Goal: Transaction & Acquisition: Purchase product/service

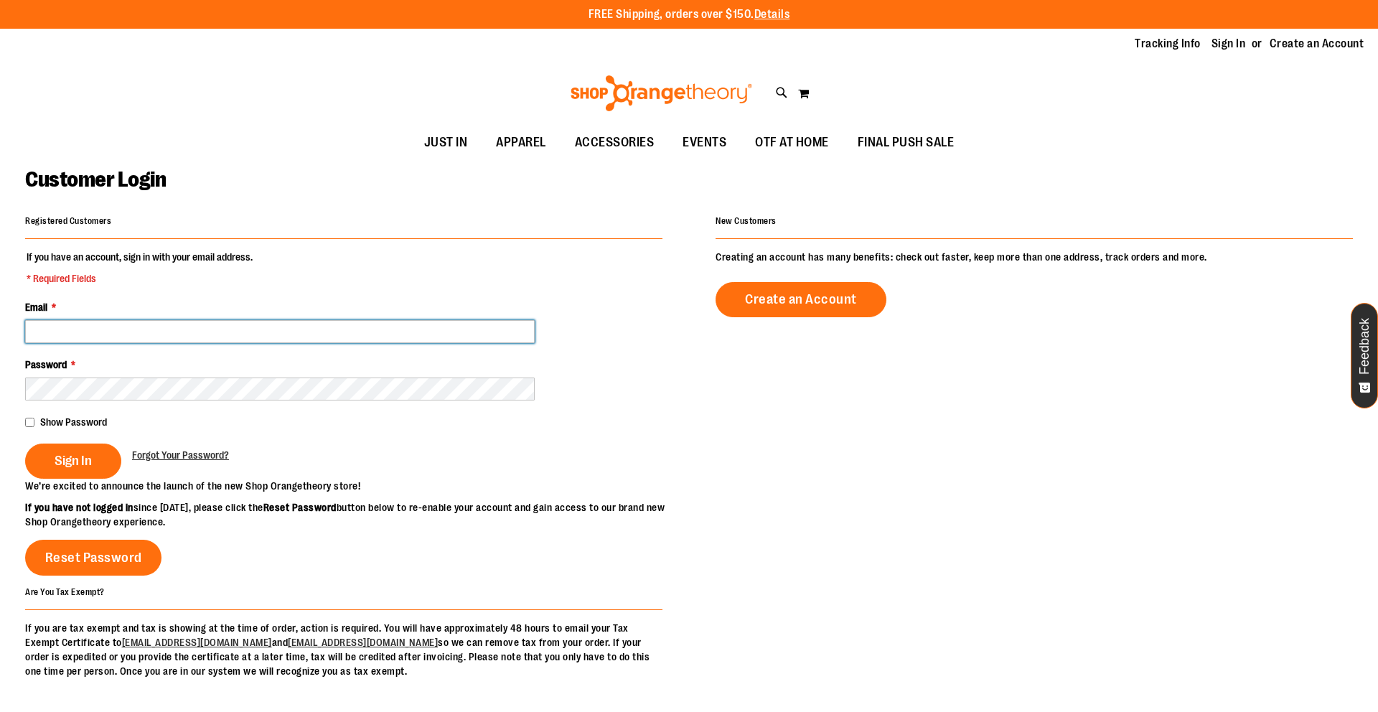
click at [159, 329] on input "Email *" at bounding box center [279, 331] width 509 height 23
type input "**********"
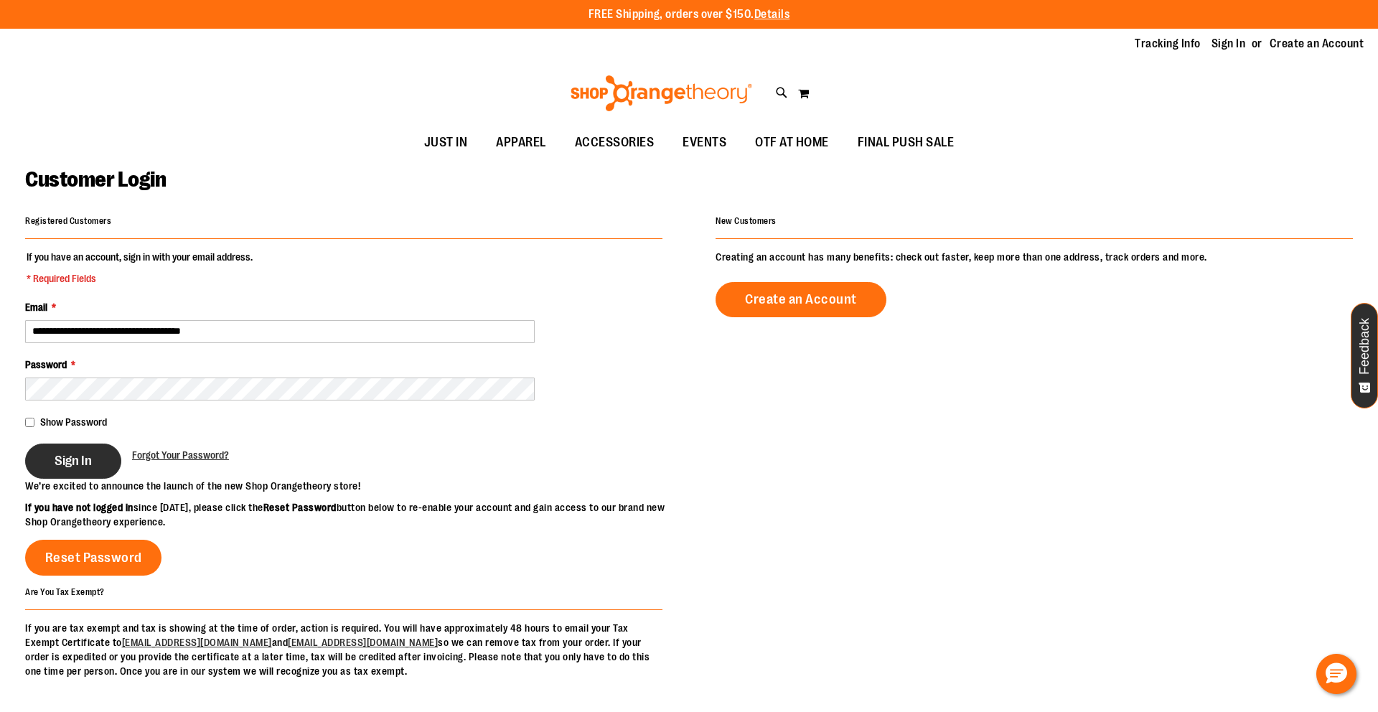
click at [79, 462] on span "Sign In" at bounding box center [73, 461] width 37 height 16
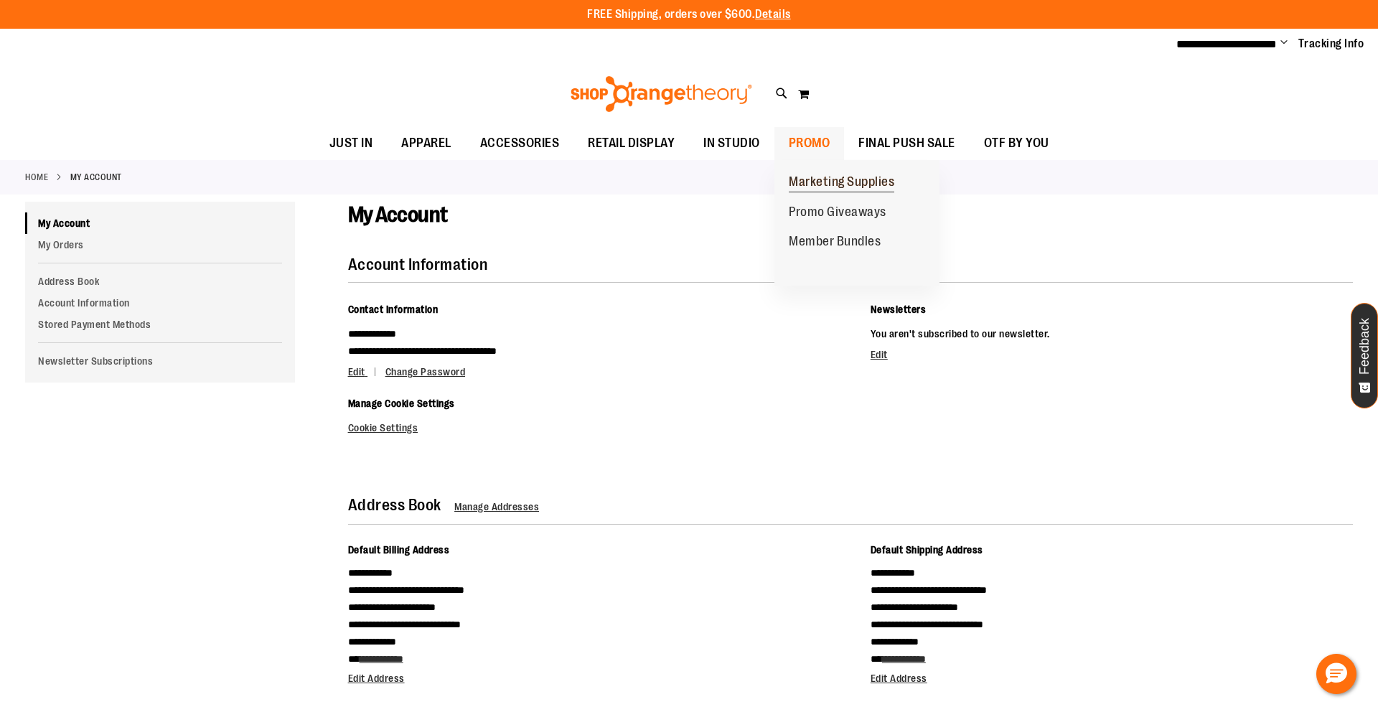
click at [819, 174] on span "Marketing Supplies" at bounding box center [841, 183] width 105 height 18
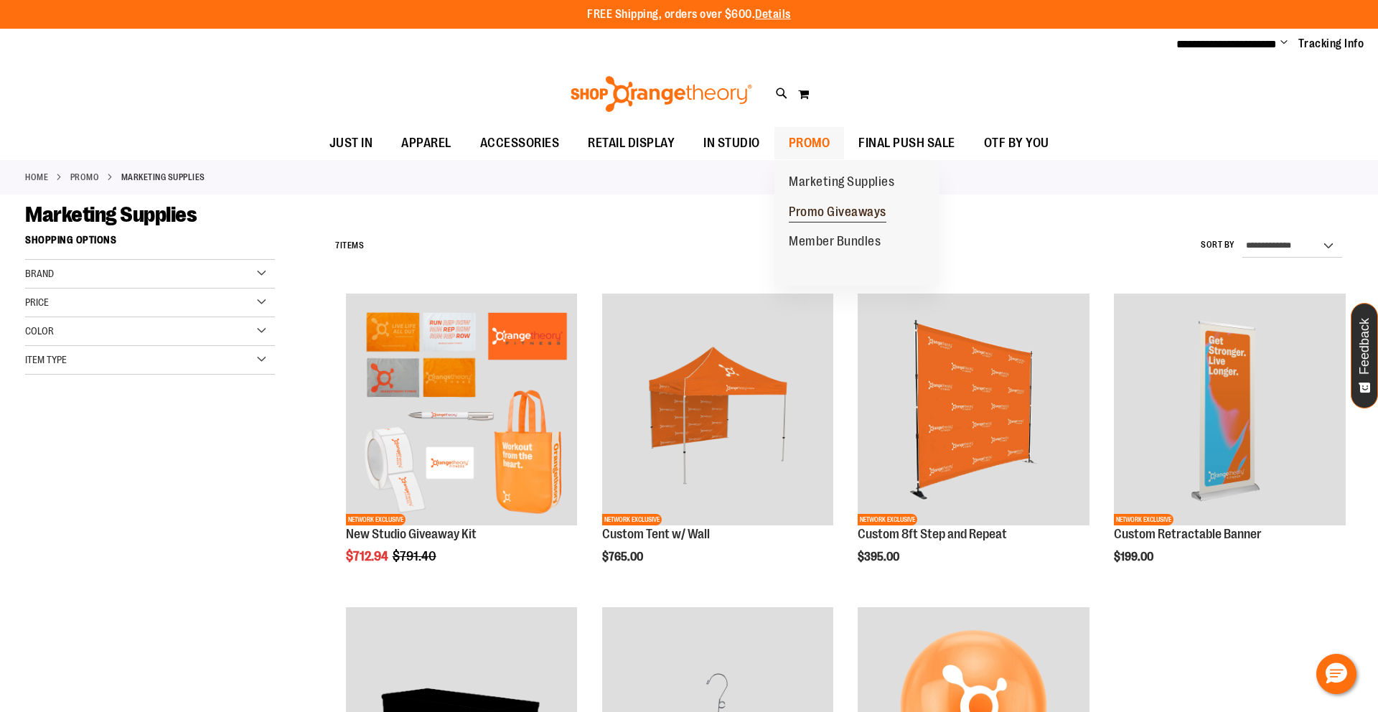
click at [845, 215] on span "Promo Giveaways" at bounding box center [838, 214] width 98 height 18
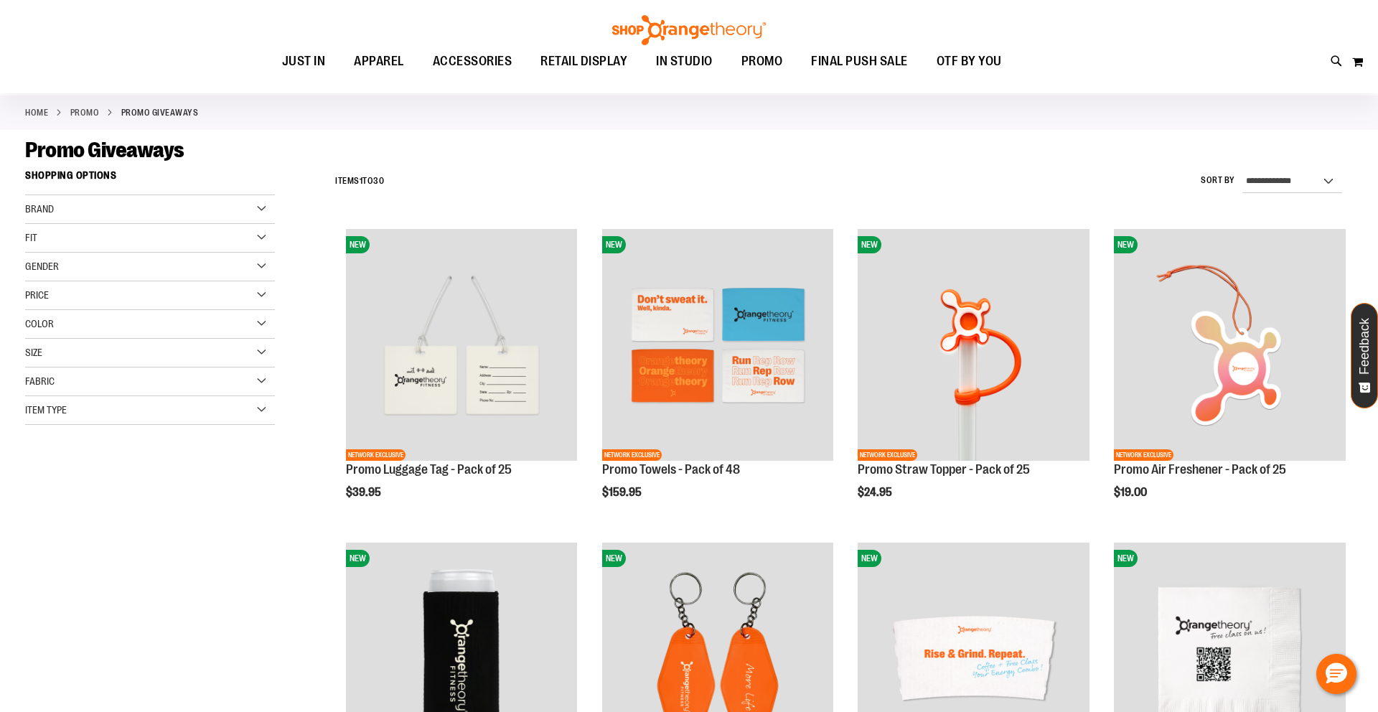
scroll to position [69, 0]
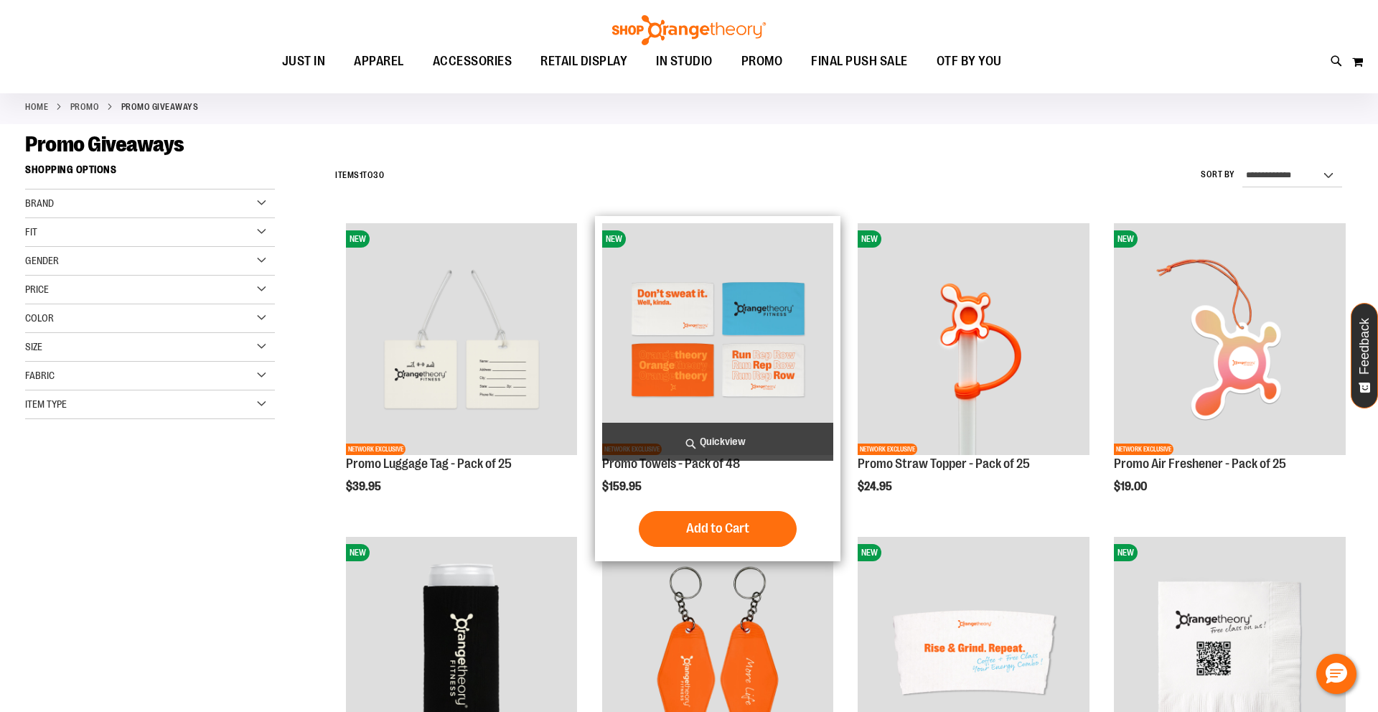
click at [746, 278] on img "product" at bounding box center [718, 339] width 232 height 232
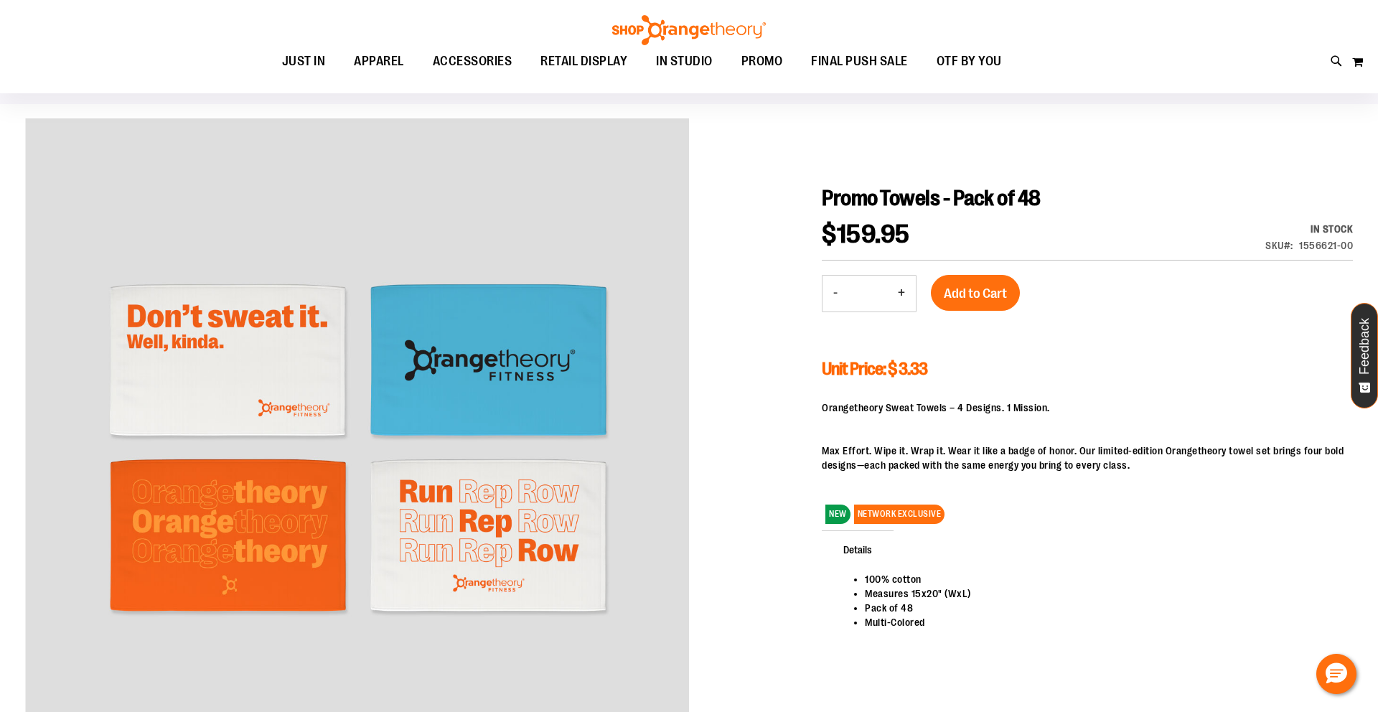
scroll to position [93, 0]
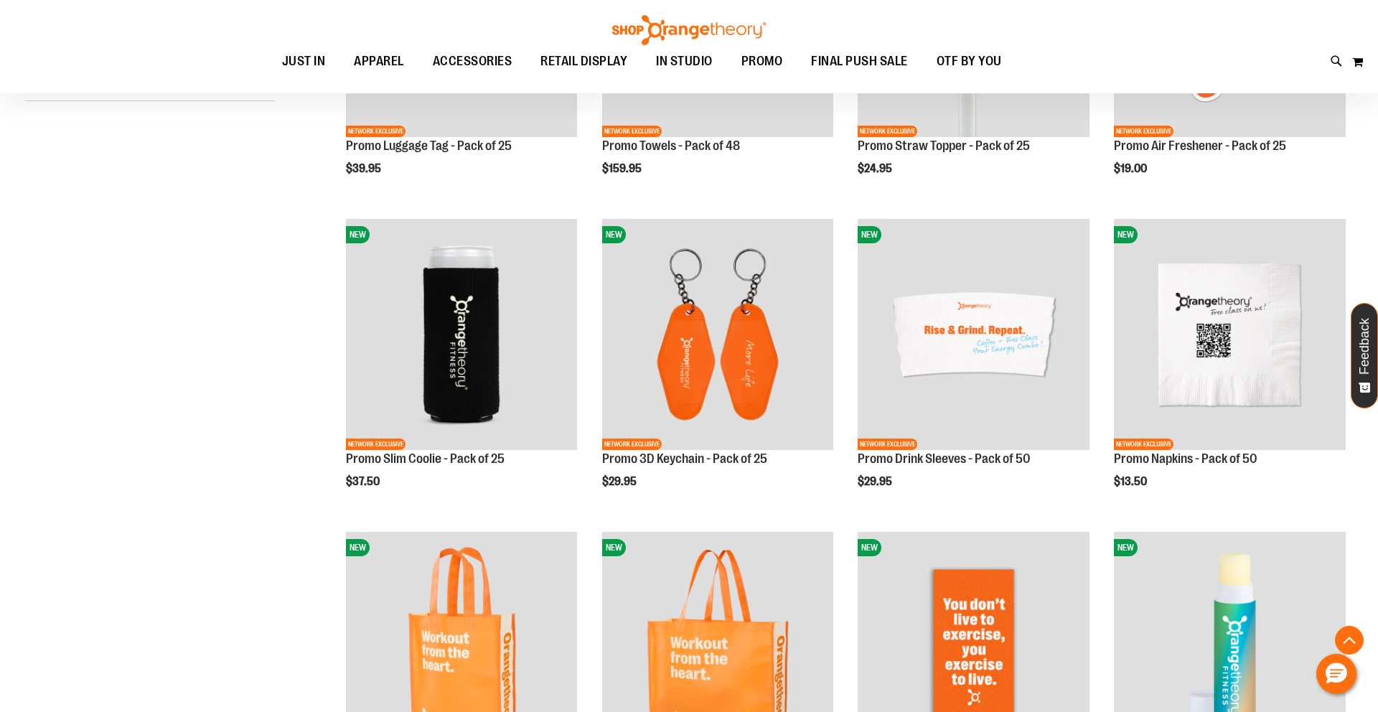
scroll to position [230, 0]
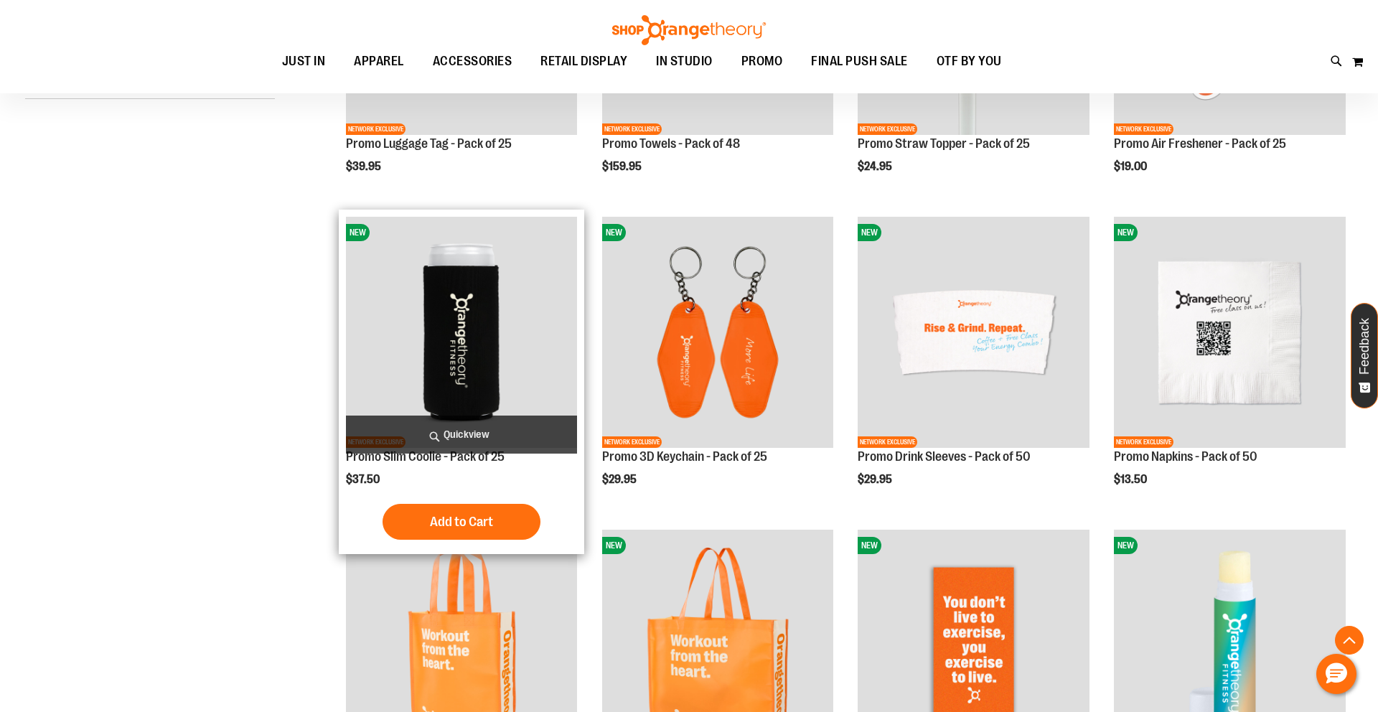
click at [474, 527] on span "Add to Cart" at bounding box center [461, 522] width 63 height 16
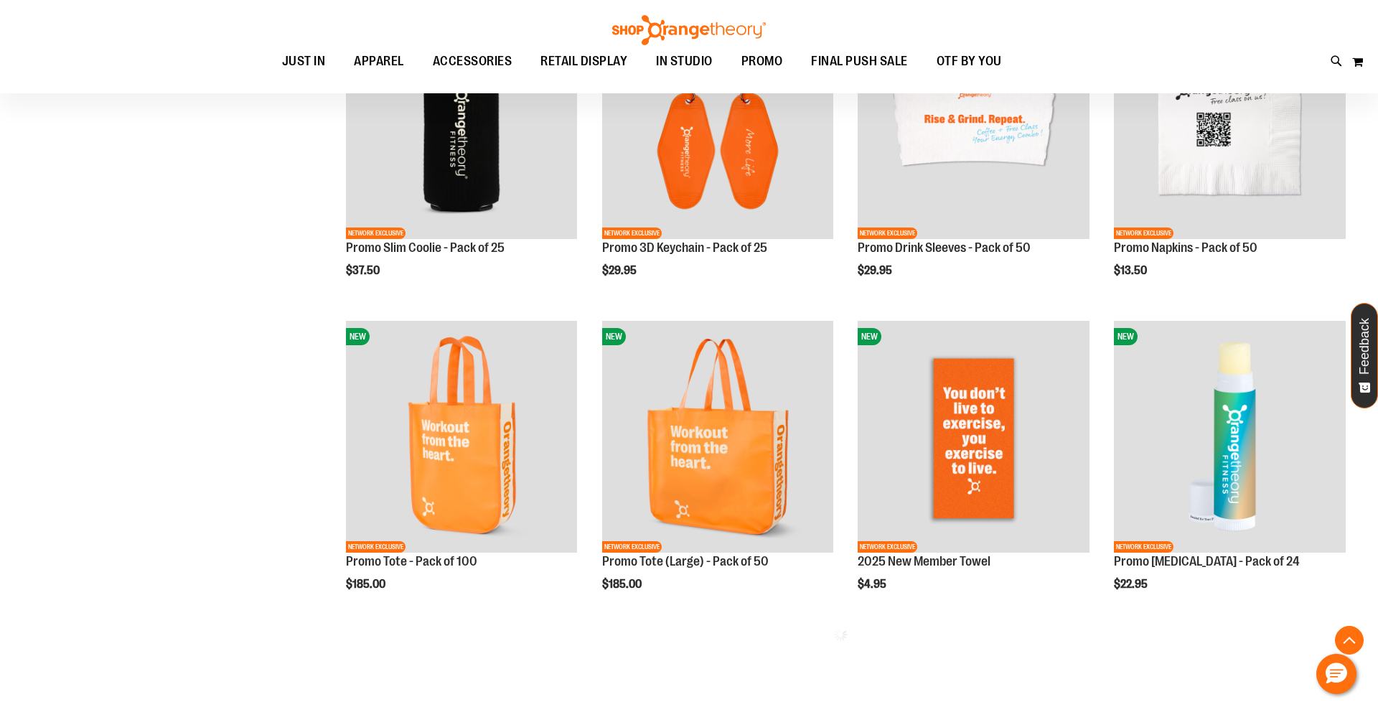
scroll to position [451, 0]
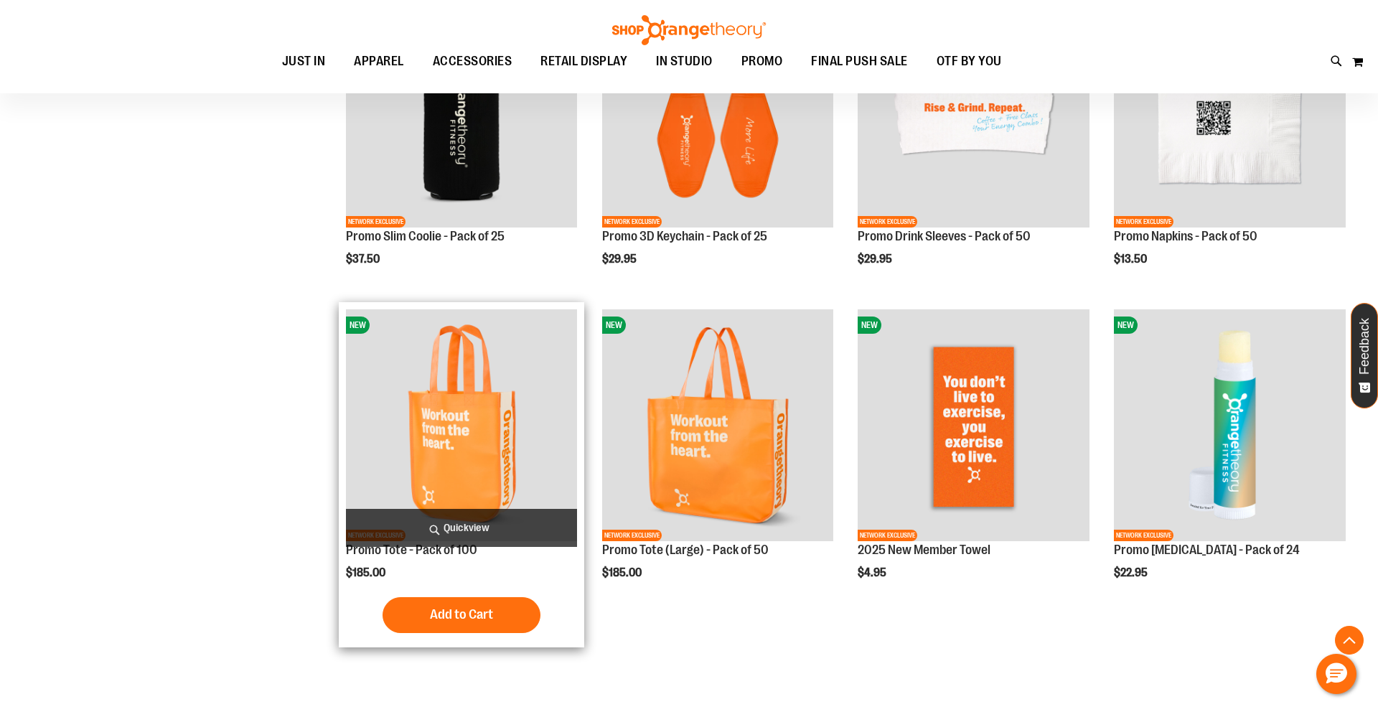
click at [489, 614] on span "Add to Cart" at bounding box center [461, 614] width 63 height 16
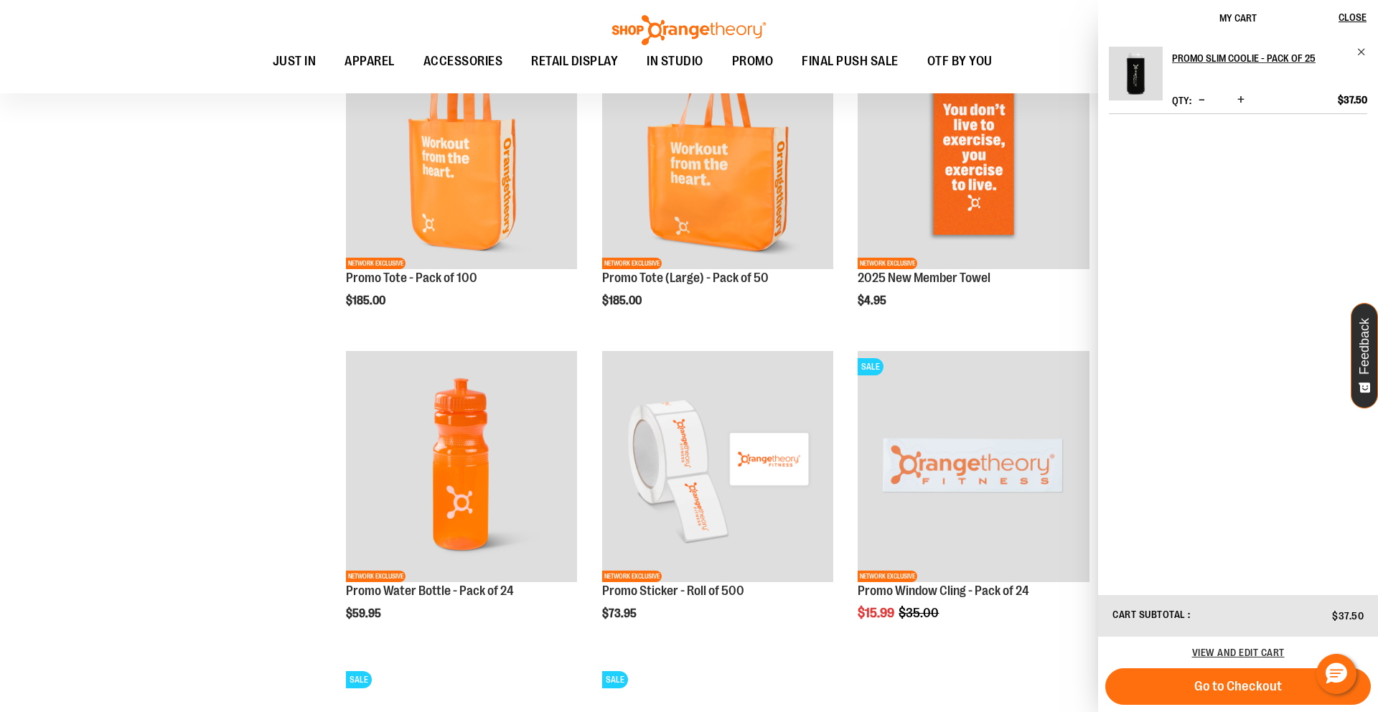
click at [194, 469] on div "**********" at bounding box center [689, 357] width 1328 height 2024
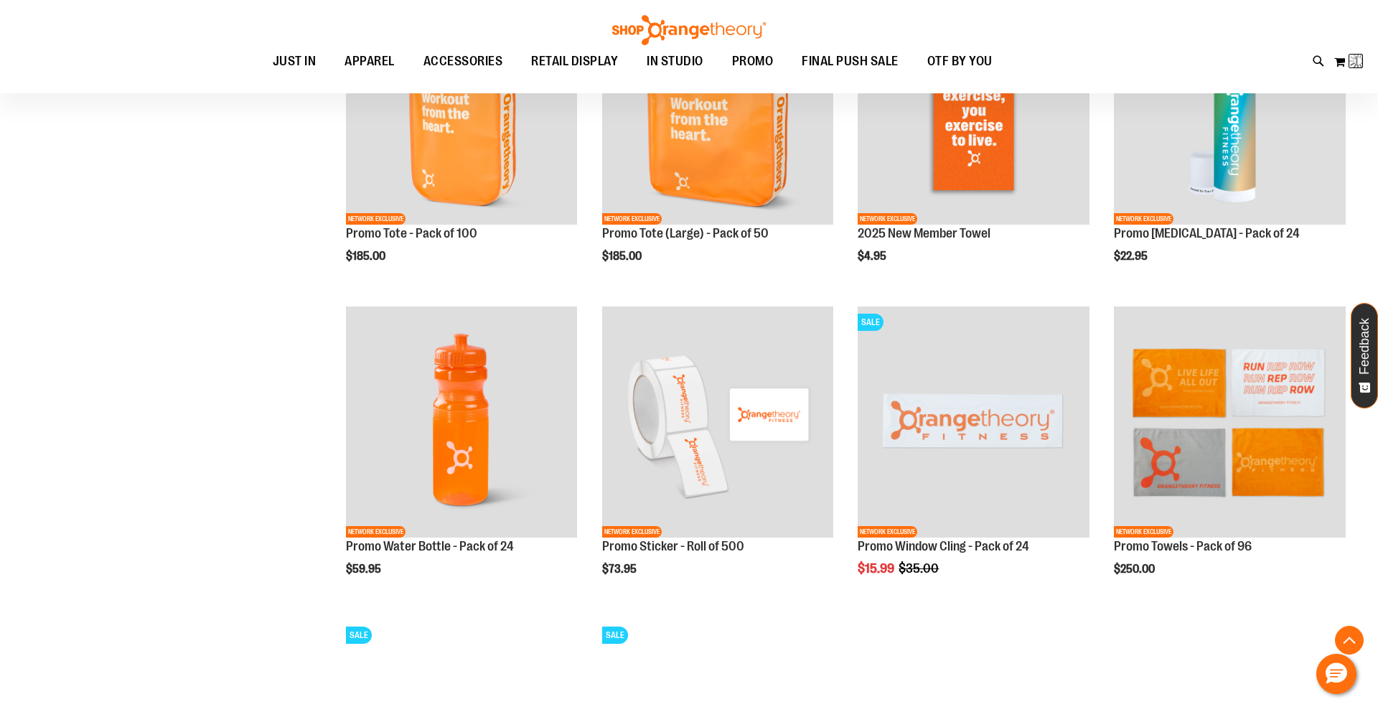
scroll to position [769, 0]
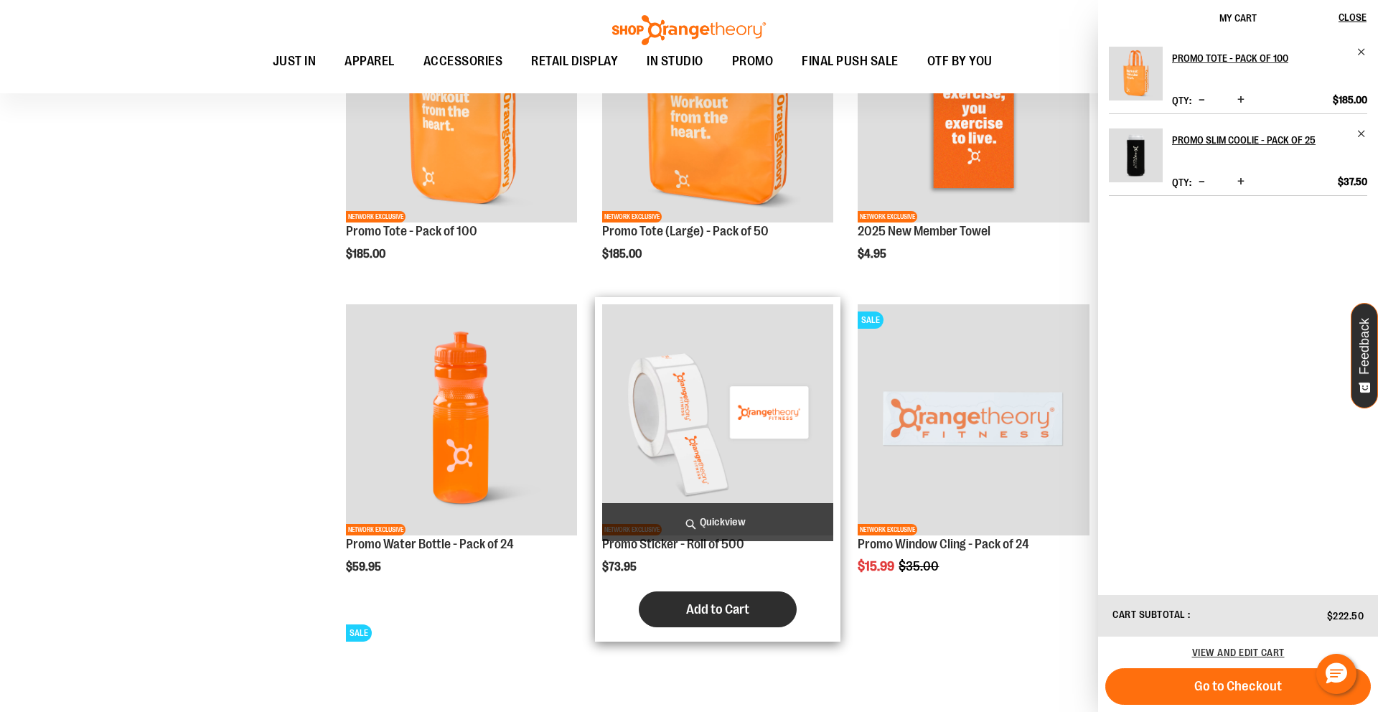
click at [746, 601] on span "Add to Cart" at bounding box center [717, 609] width 63 height 16
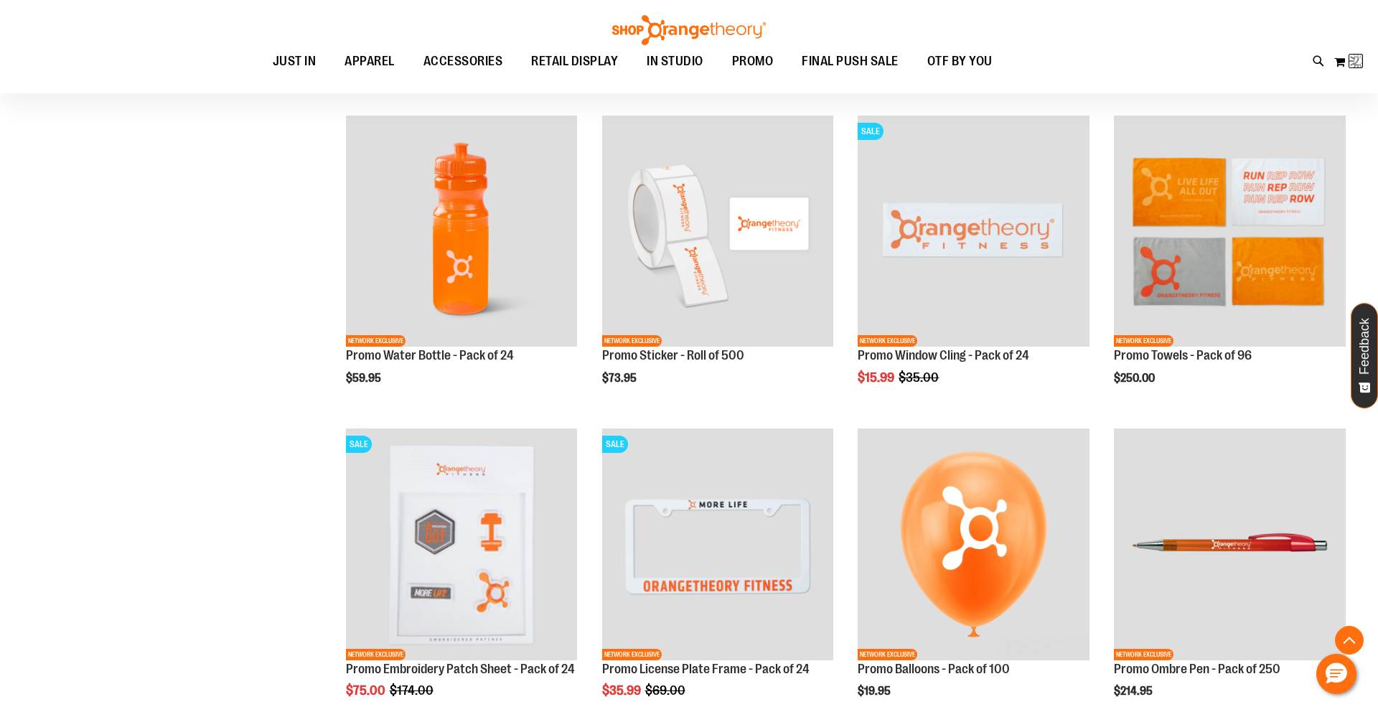
scroll to position [995, 0]
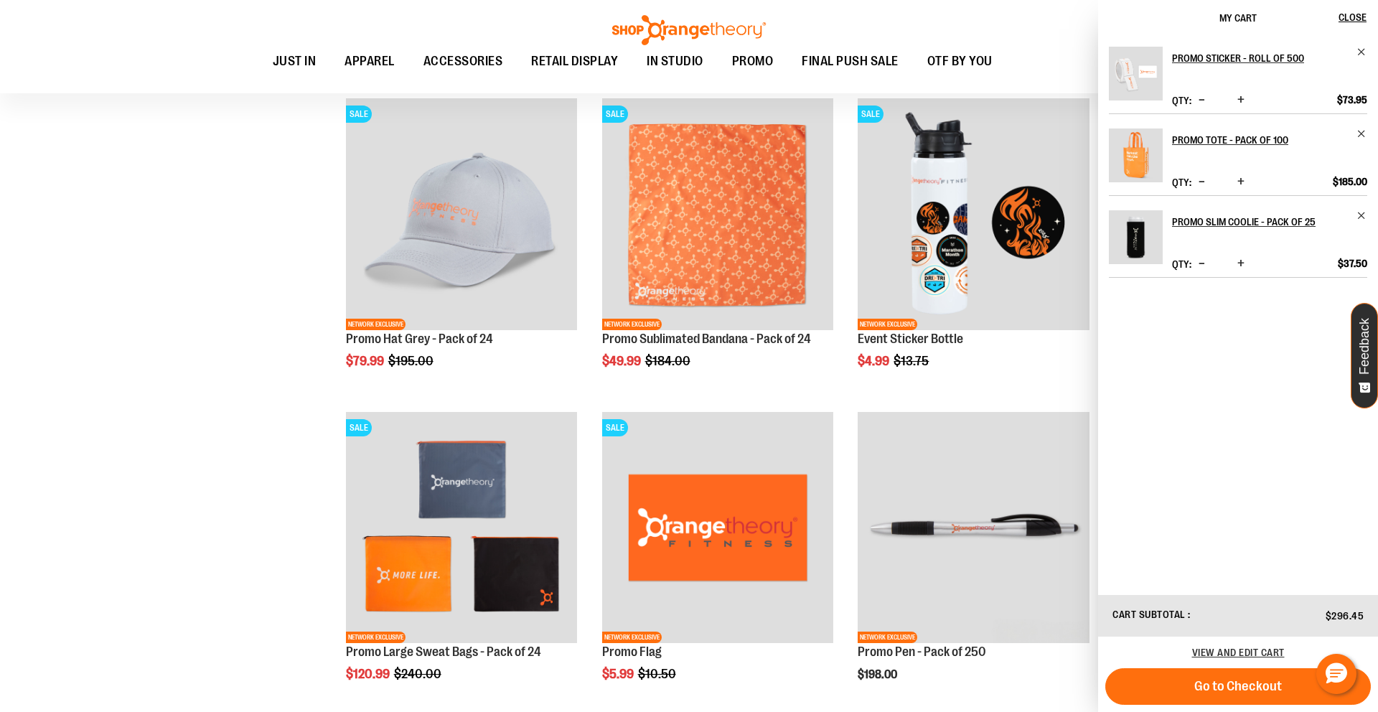
scroll to position [1603, 0]
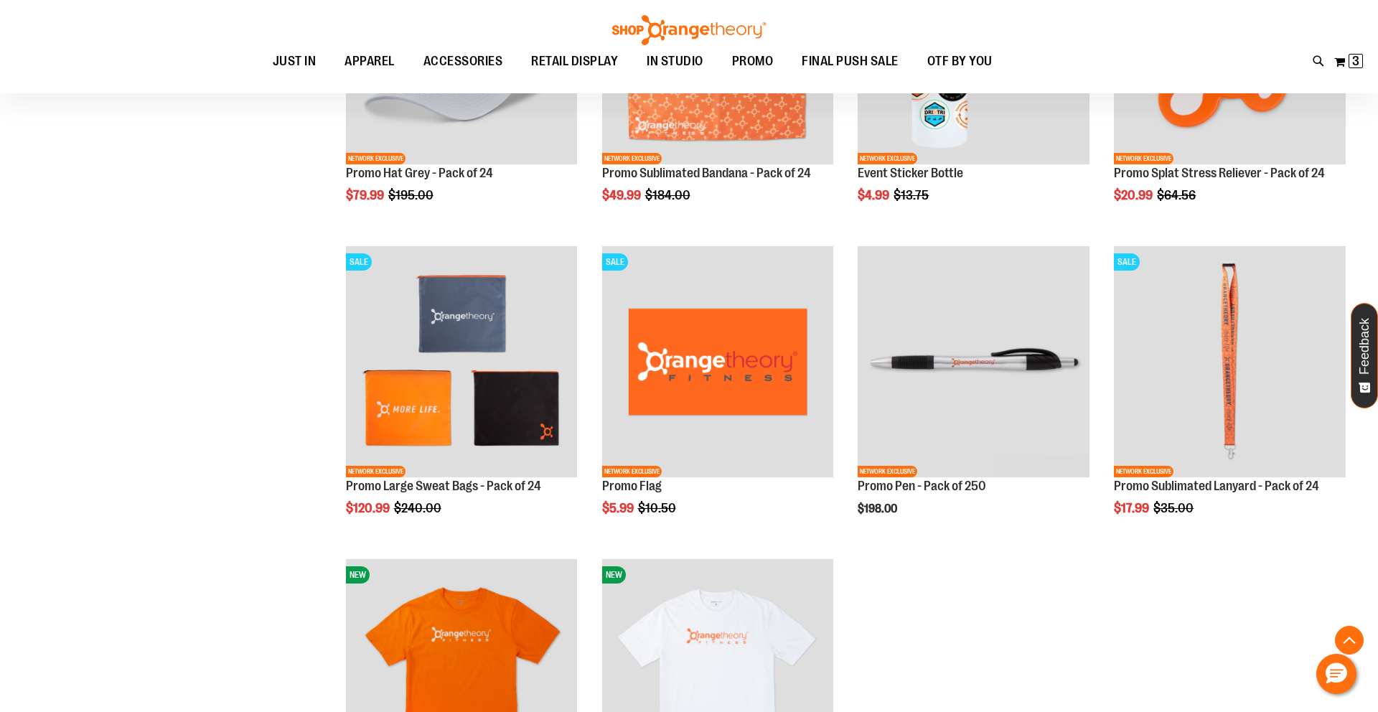
scroll to position [1770, 0]
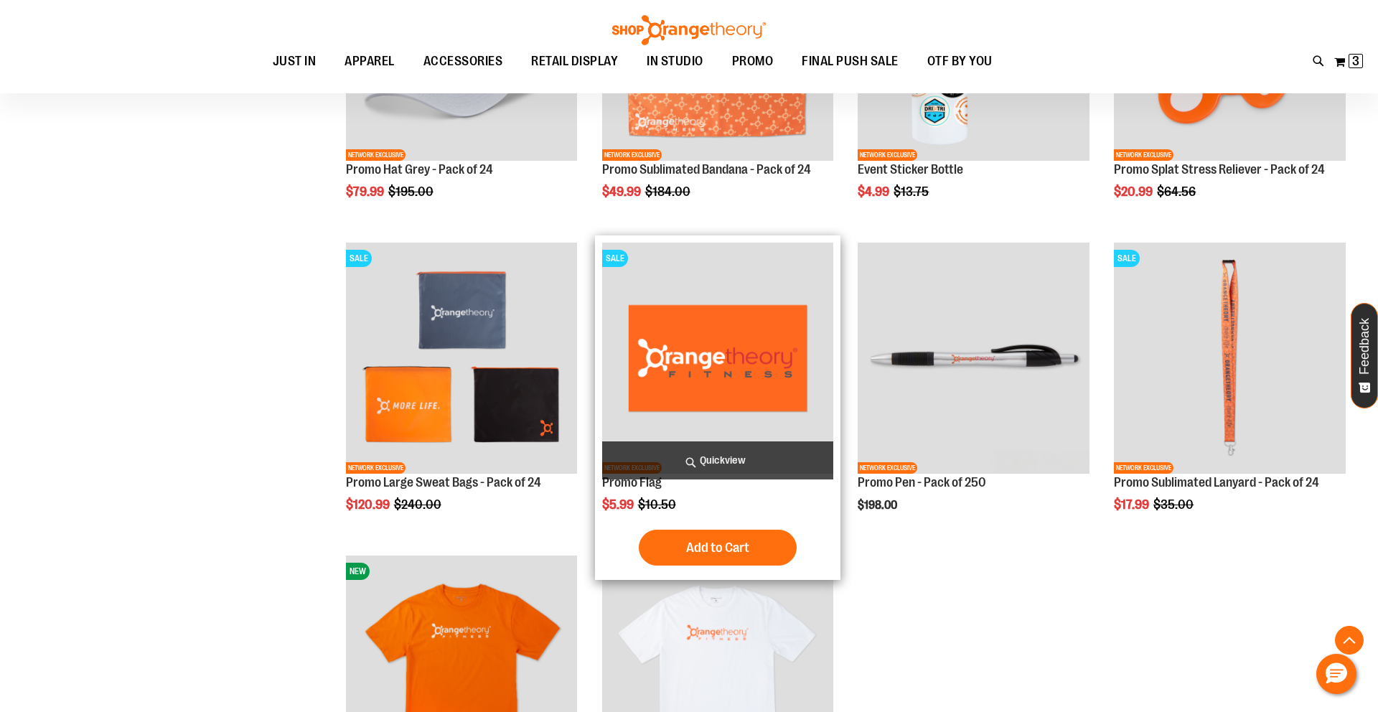
click at [774, 413] on img "product" at bounding box center [718, 359] width 232 height 232
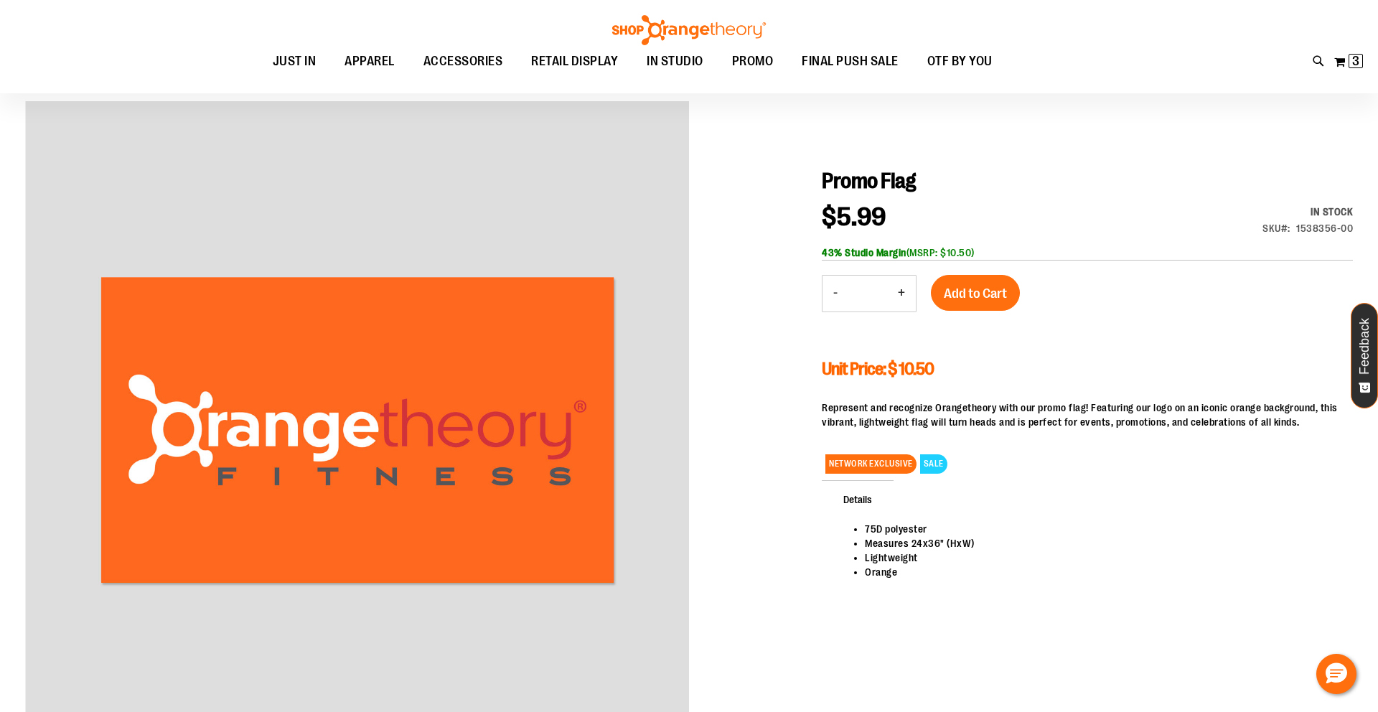
scroll to position [108, 0]
click at [981, 292] on span "Add to Cart" at bounding box center [975, 293] width 63 height 16
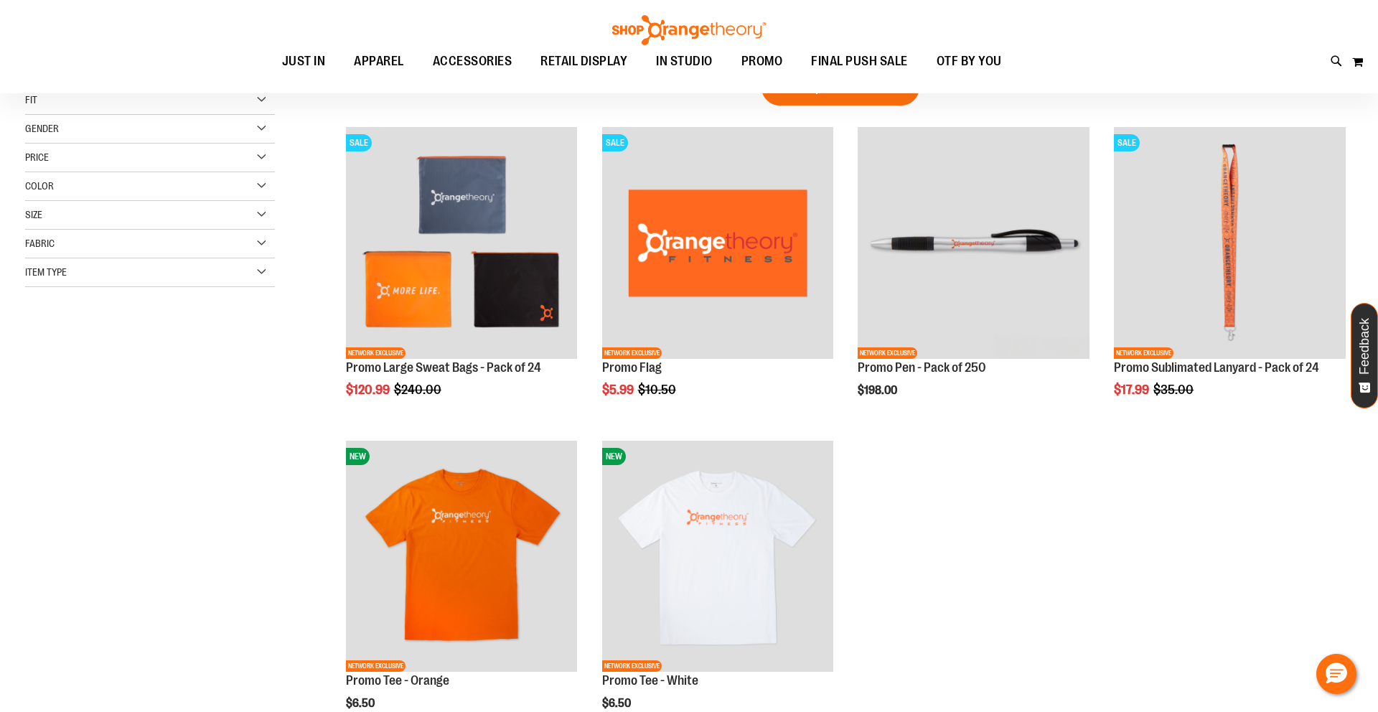
scroll to position [38, 0]
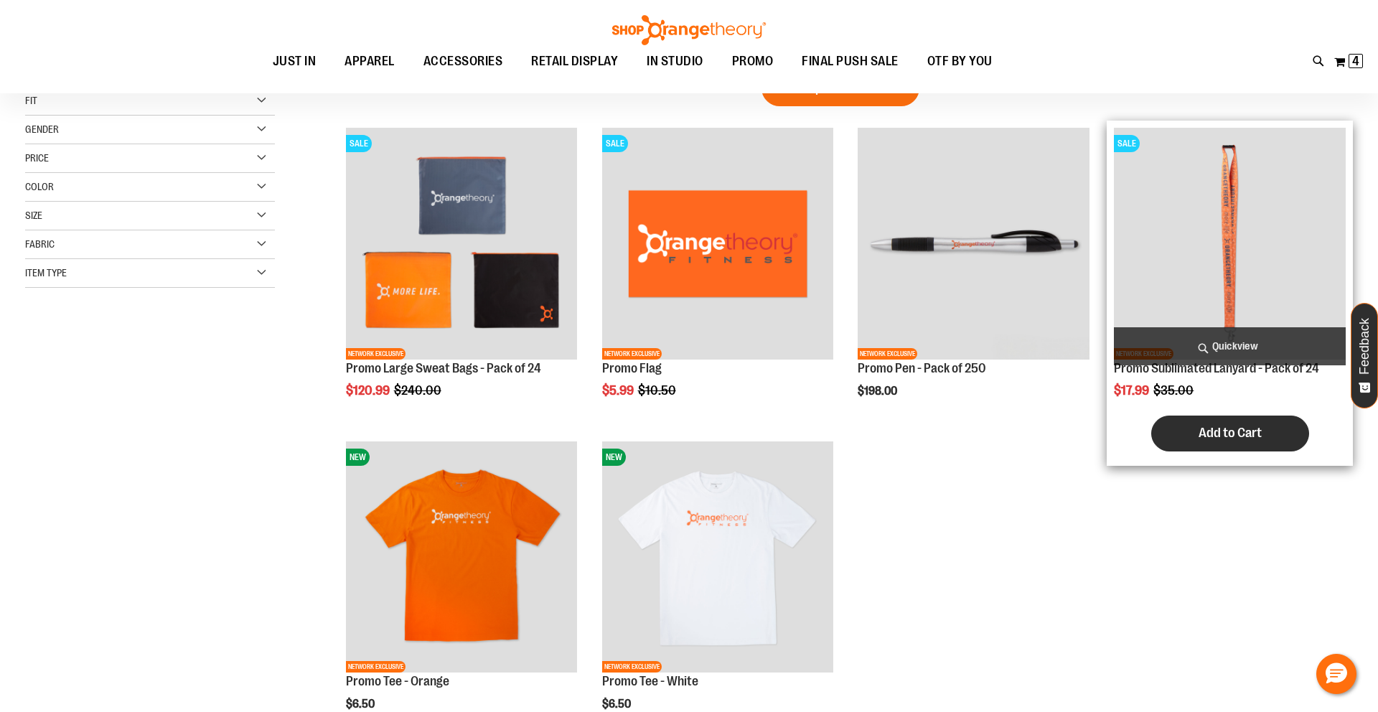
click at [1231, 428] on span "Add to Cart" at bounding box center [1229, 433] width 63 height 16
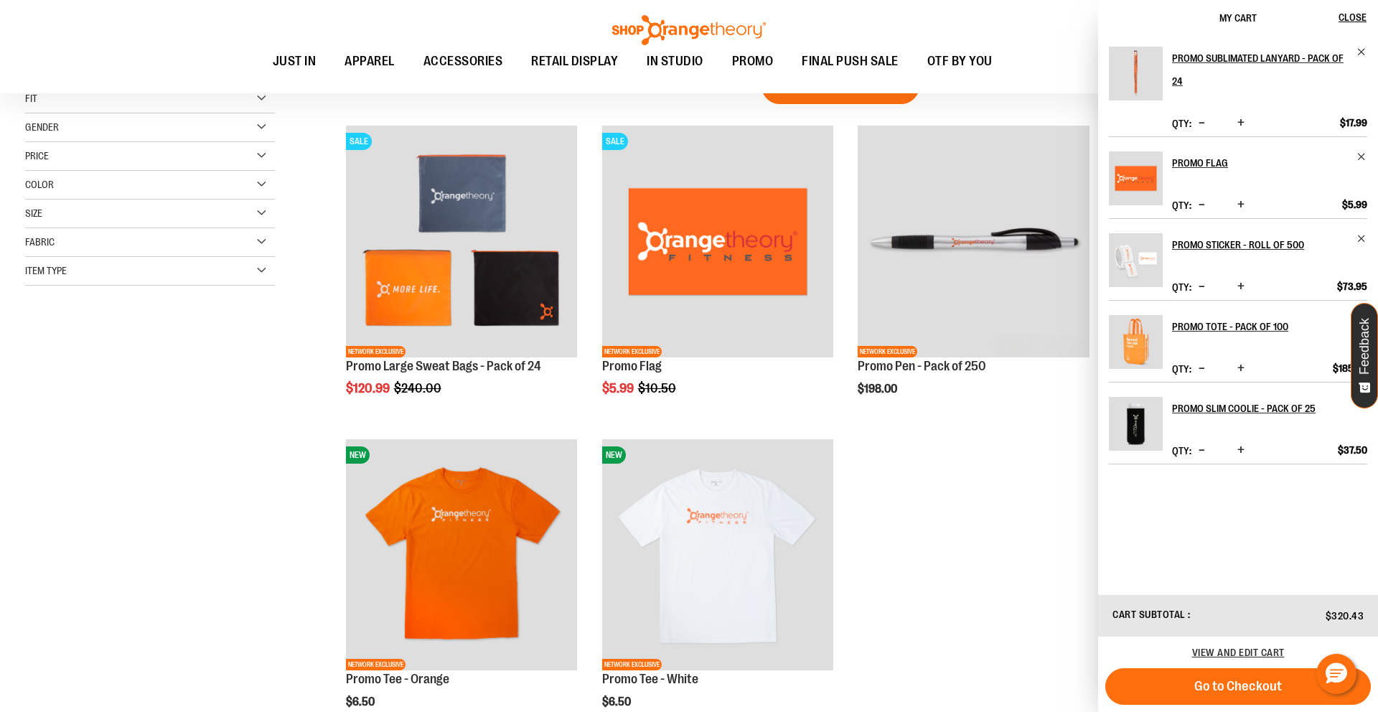
click at [1244, 122] on button "Increase product quantity" at bounding box center [1241, 123] width 14 height 14
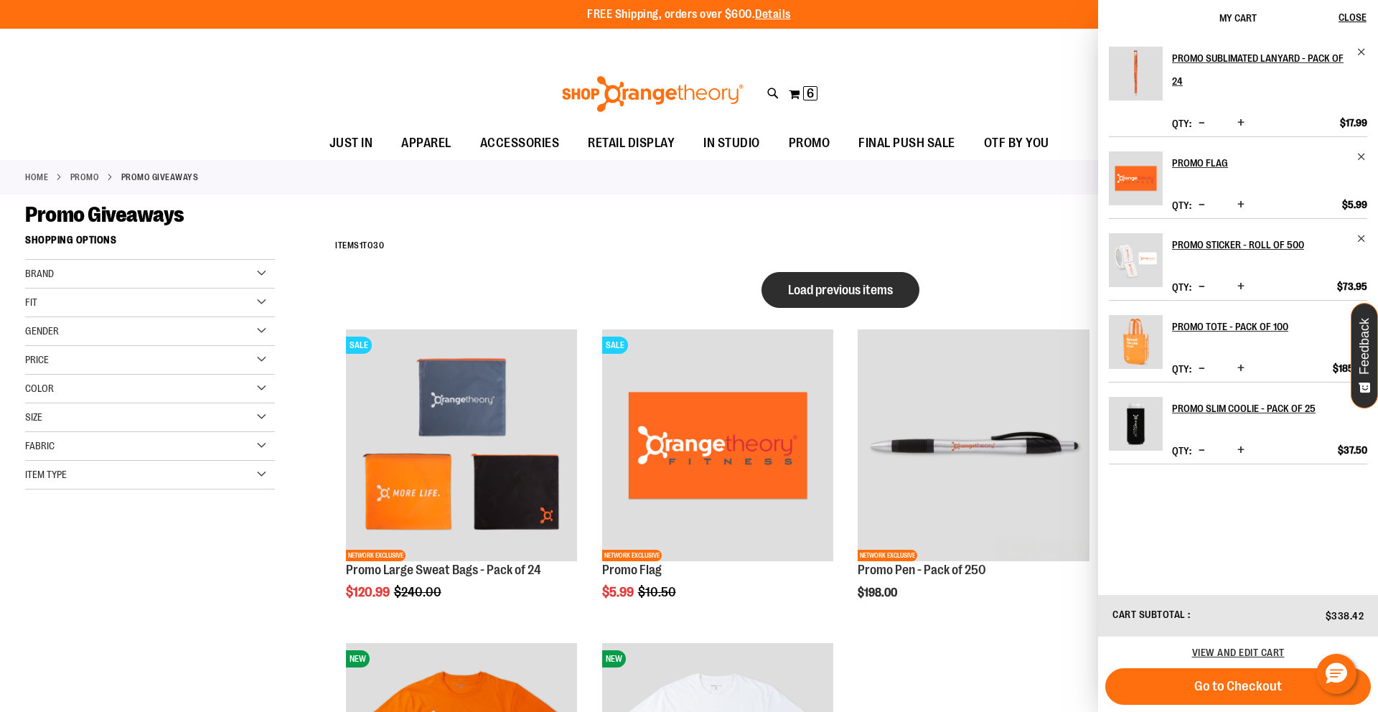
click at [824, 294] on span "Load previous items" at bounding box center [840, 290] width 105 height 14
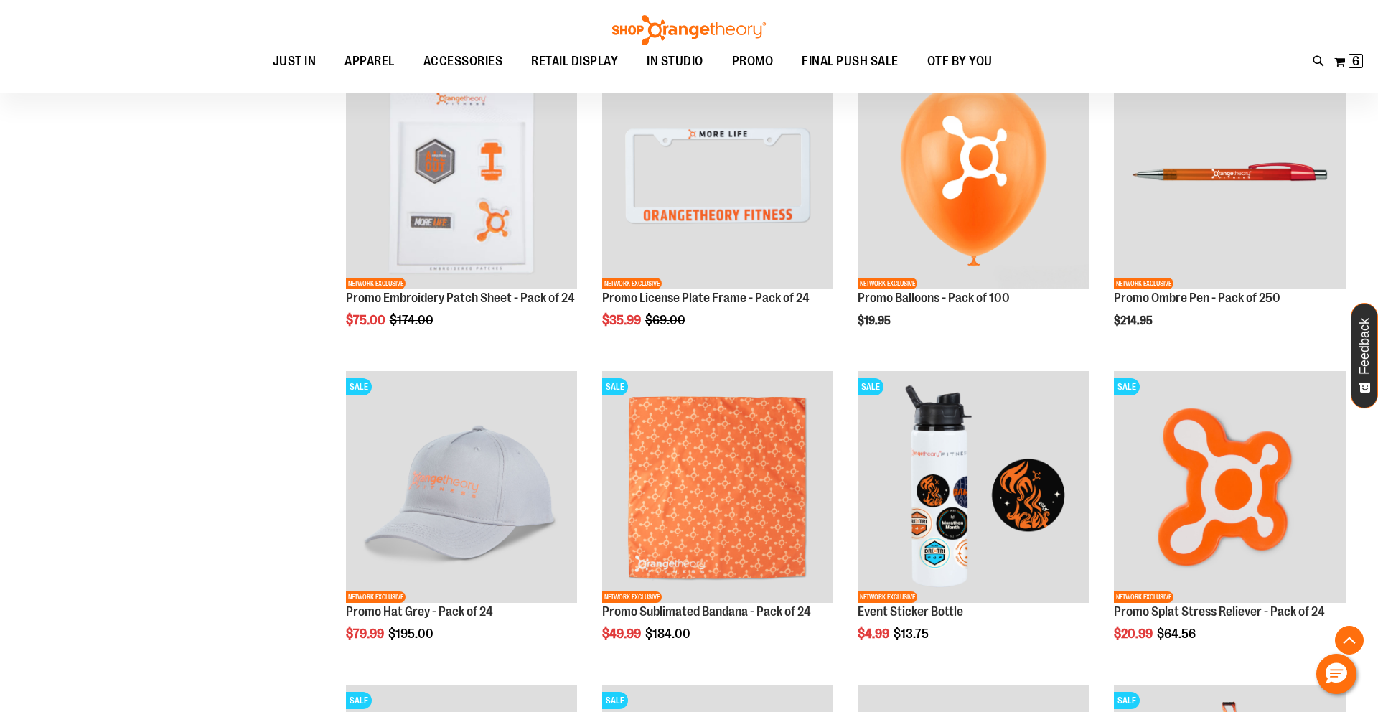
scroll to position [433, 0]
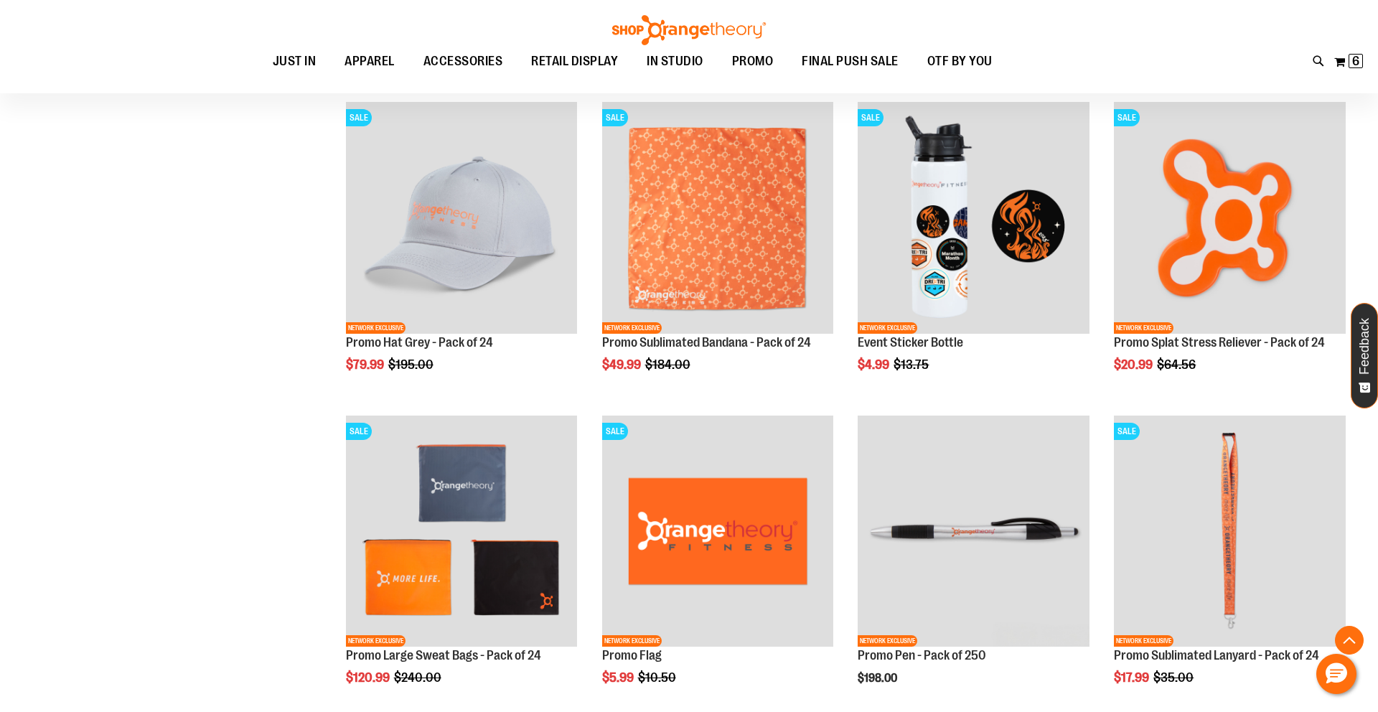
scroll to position [697, 0]
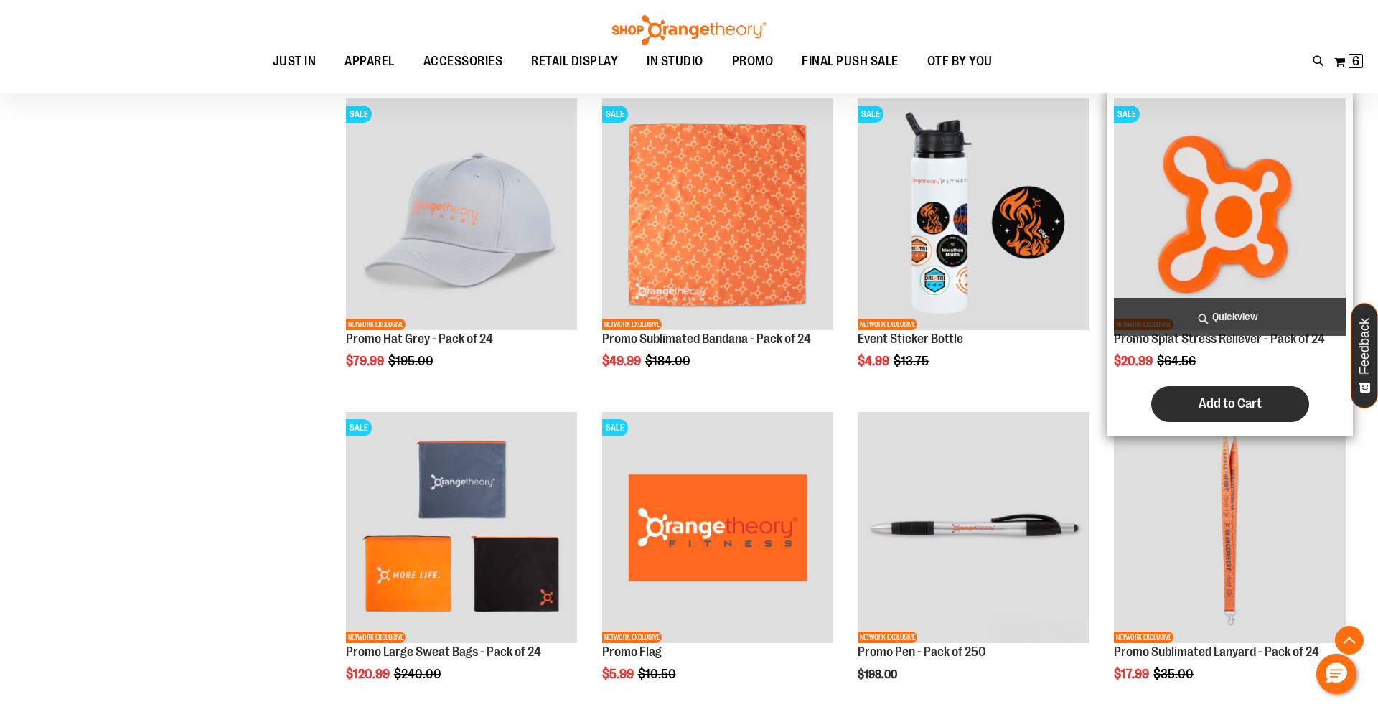
click at [1198, 405] on span "Add to Cart" at bounding box center [1229, 403] width 63 height 16
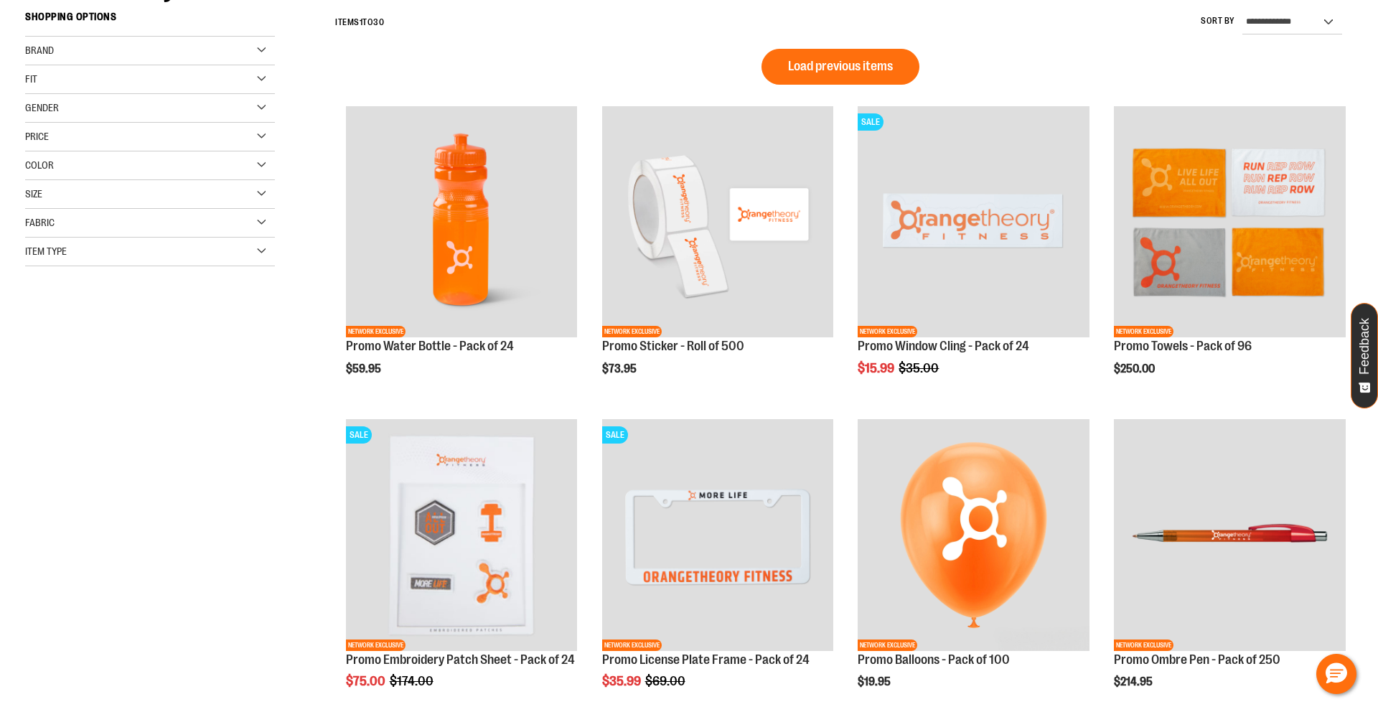
scroll to position [0, 0]
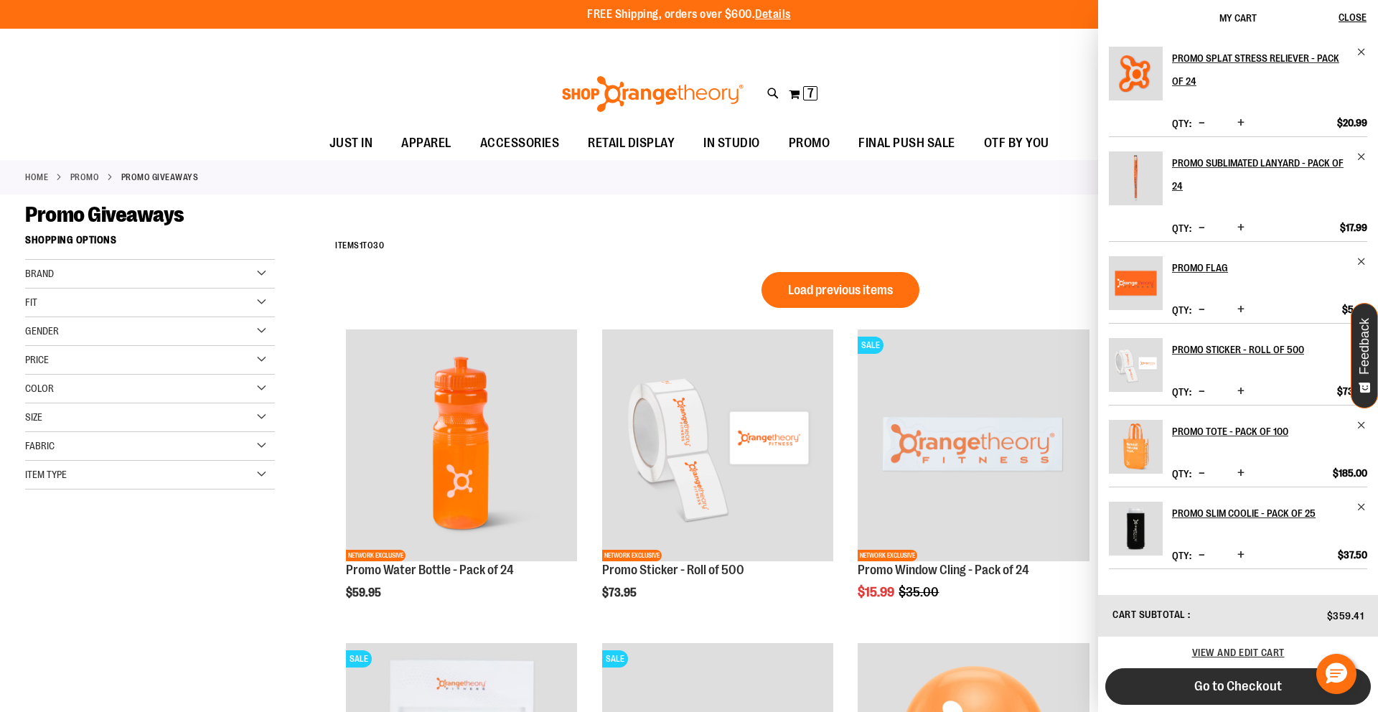
click at [1238, 685] on span "Go to Checkout" at bounding box center [1238, 686] width 88 height 16
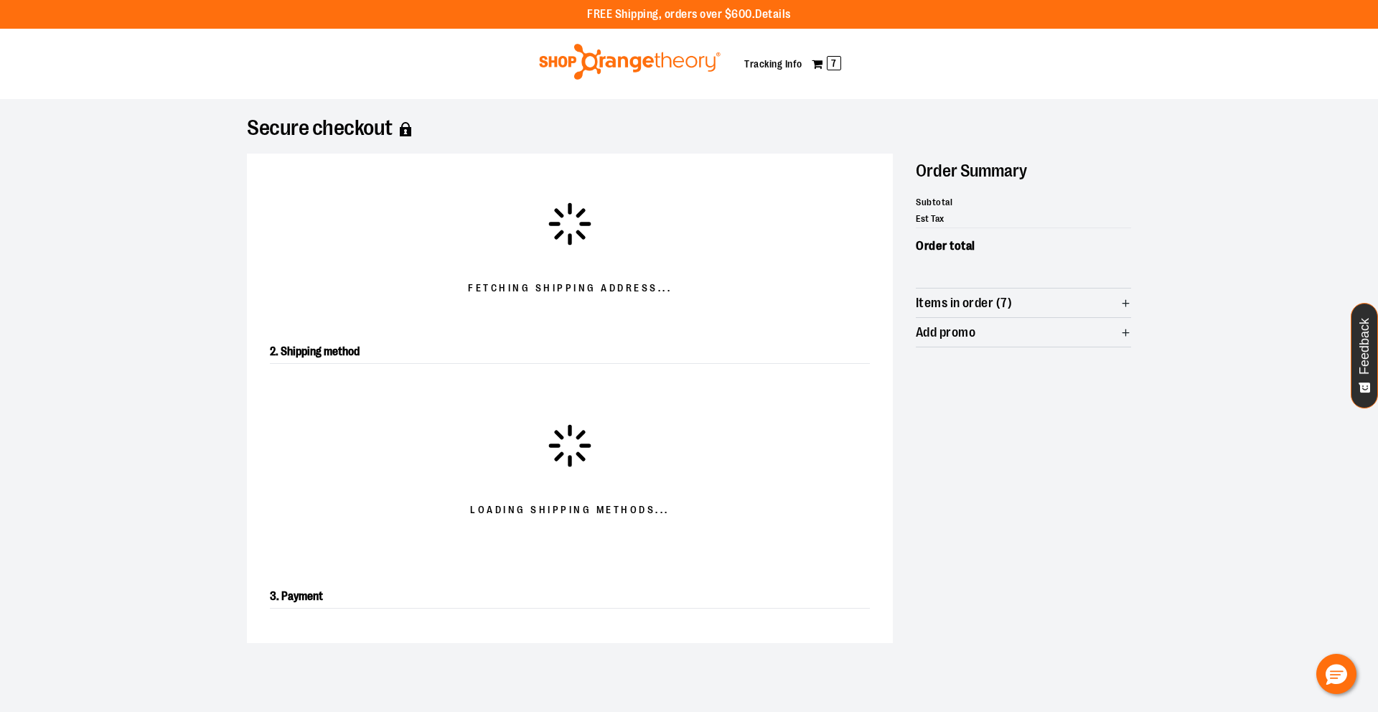
click at [1061, 299] on span "Items in order (7)" at bounding box center [1023, 302] width 215 height 29
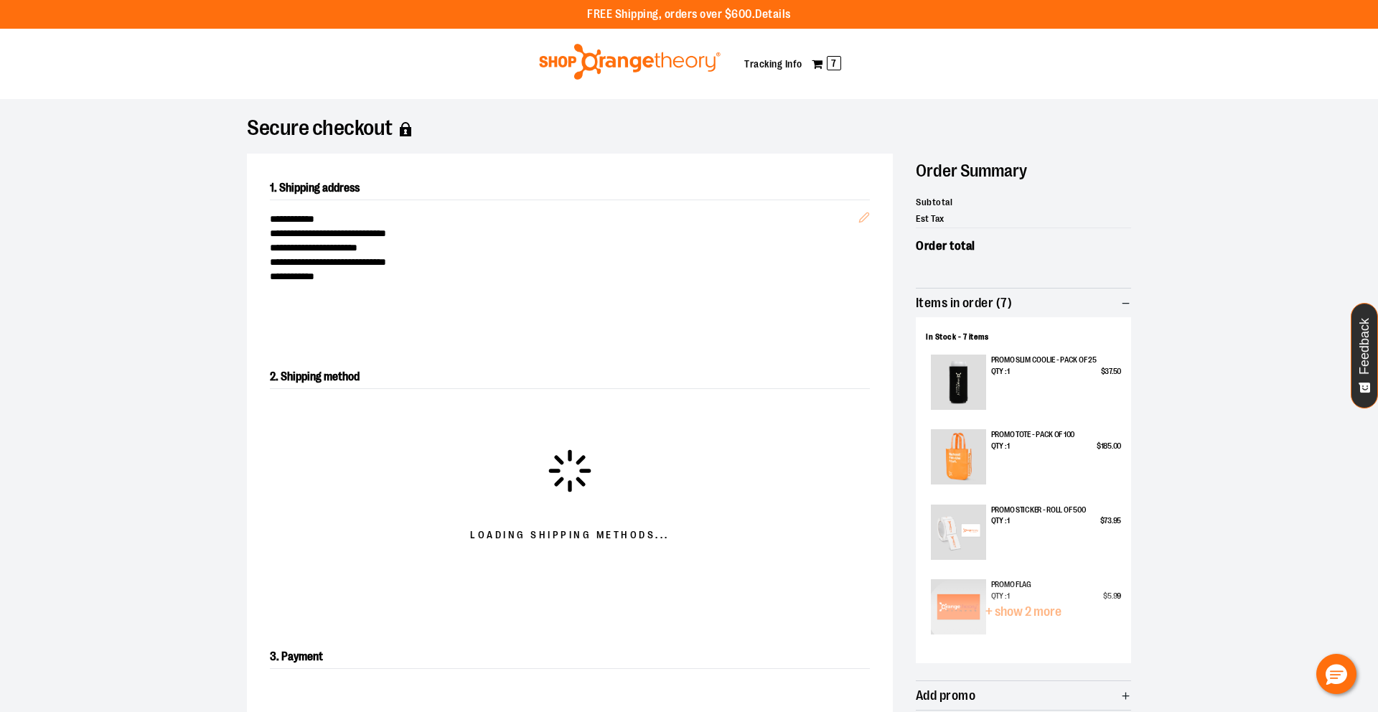
click at [1044, 608] on div "Promo Flag Qty : 1 $ 5 . 99" at bounding box center [1056, 613] width 130 height 69
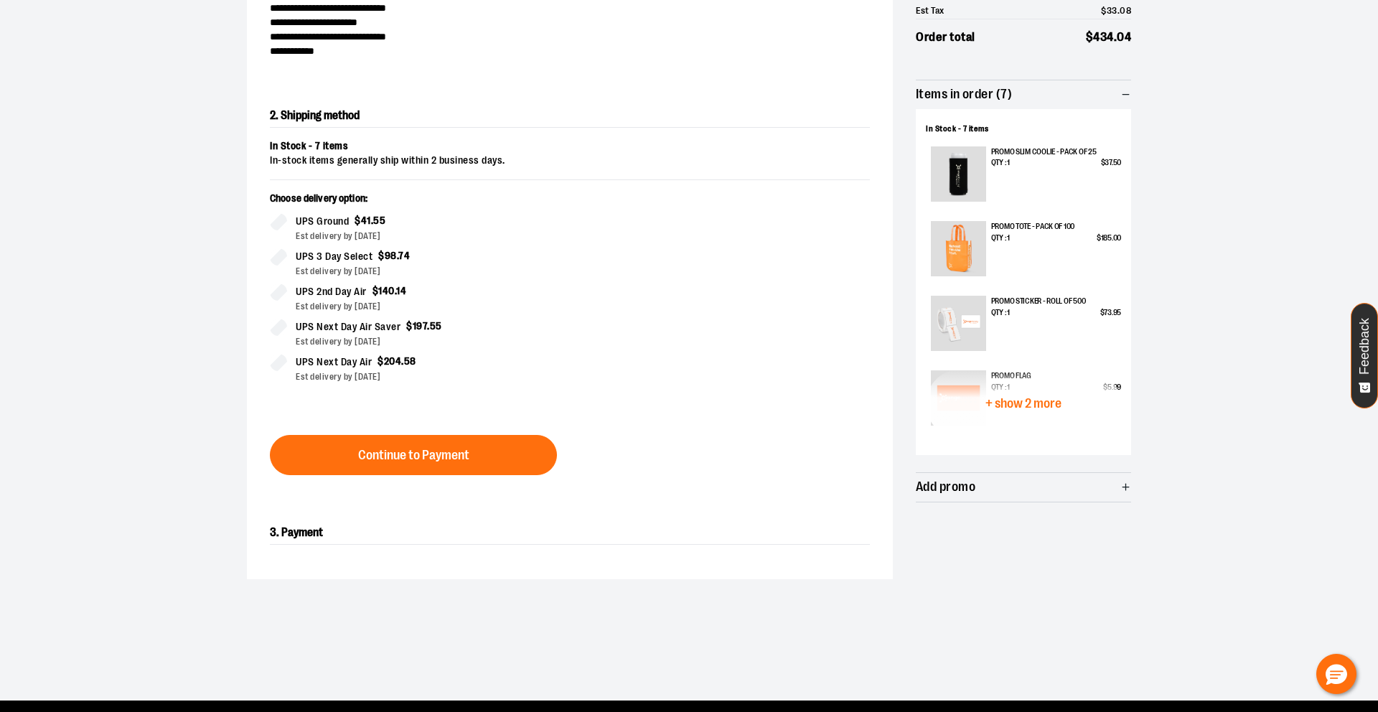
scroll to position [245, 0]
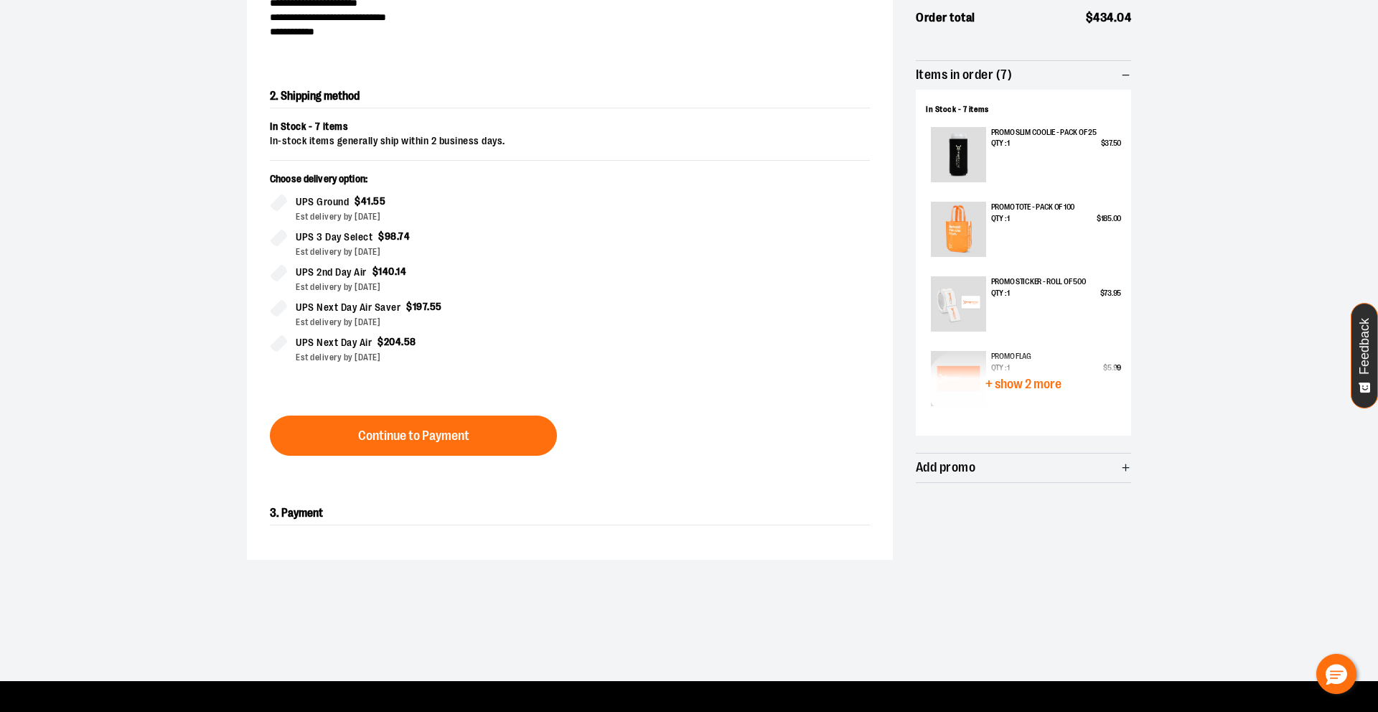
click at [1038, 388] on span "+ show 2 more" at bounding box center [1023, 384] width 76 height 14
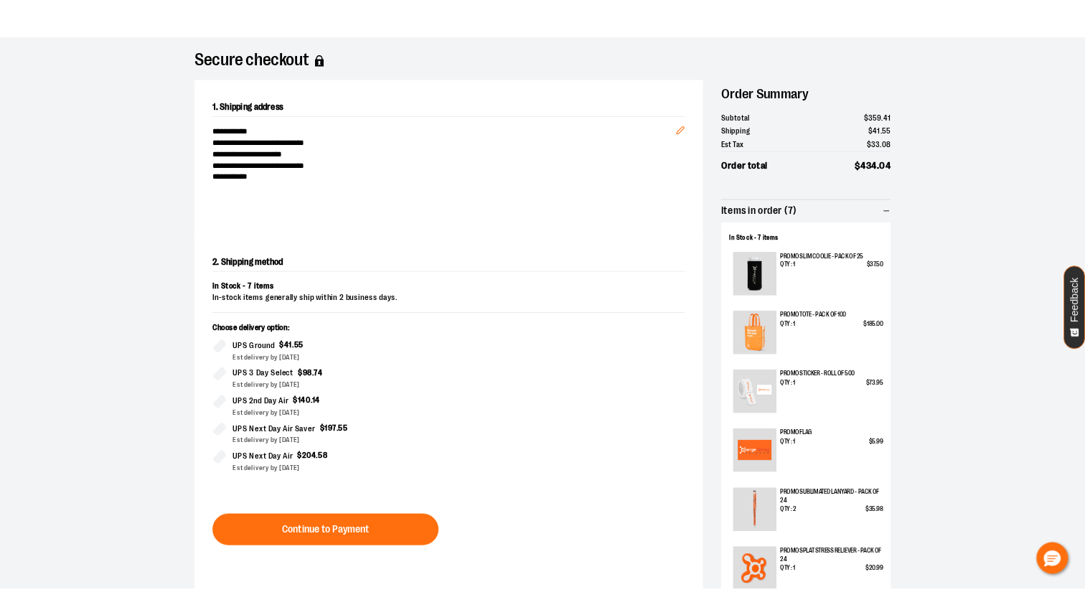
scroll to position [85, 0]
